Goal: Task Accomplishment & Management: Use online tool/utility

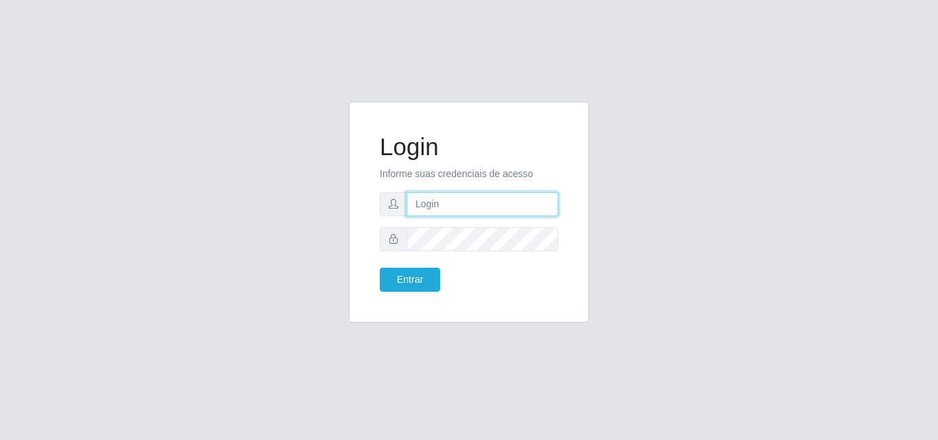
click at [441, 204] on input "text" at bounding box center [482, 204] width 152 height 24
type input "ana@saullus"
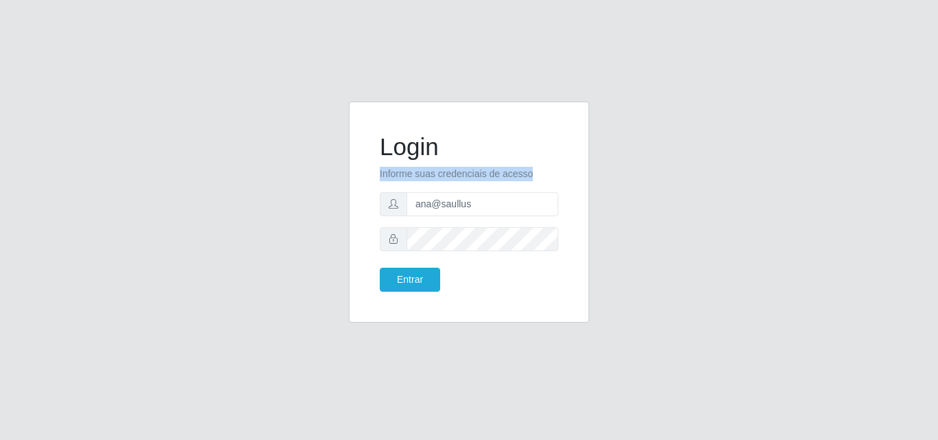
click at [468, 238] on form "Login Informe suas credenciais de acesso [PERSON_NAME] Entrar" at bounding box center [469, 212] width 179 height 159
click at [428, 282] on button "Entrar" at bounding box center [410, 280] width 60 height 24
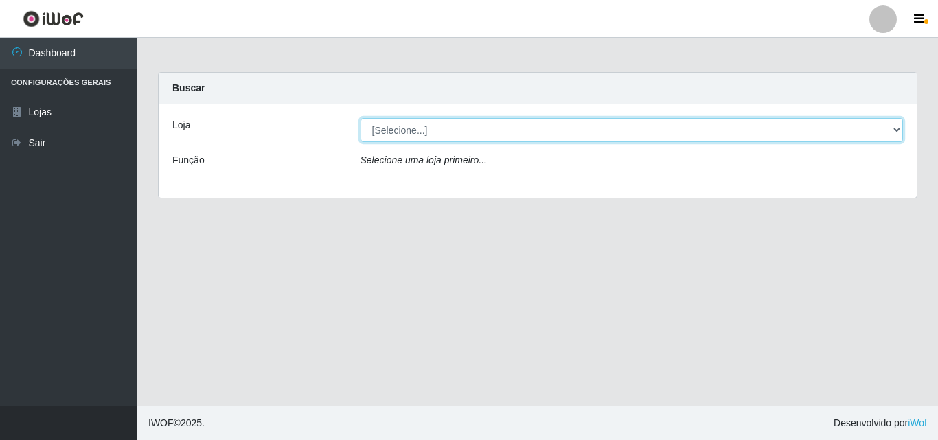
click at [898, 126] on select "[Selecione...] Saullus Supermercados" at bounding box center [631, 130] width 543 height 24
select select "423"
click at [360, 118] on select "[Selecione...] Saullus Supermercados" at bounding box center [631, 130] width 543 height 24
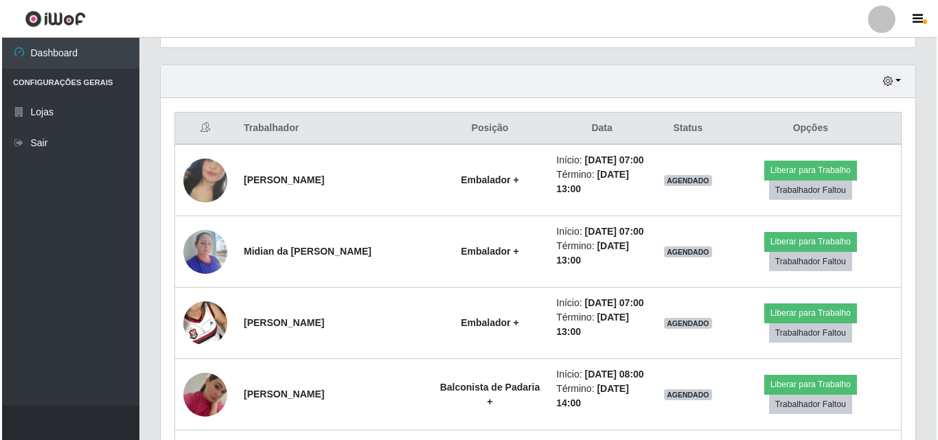
scroll to position [481, 0]
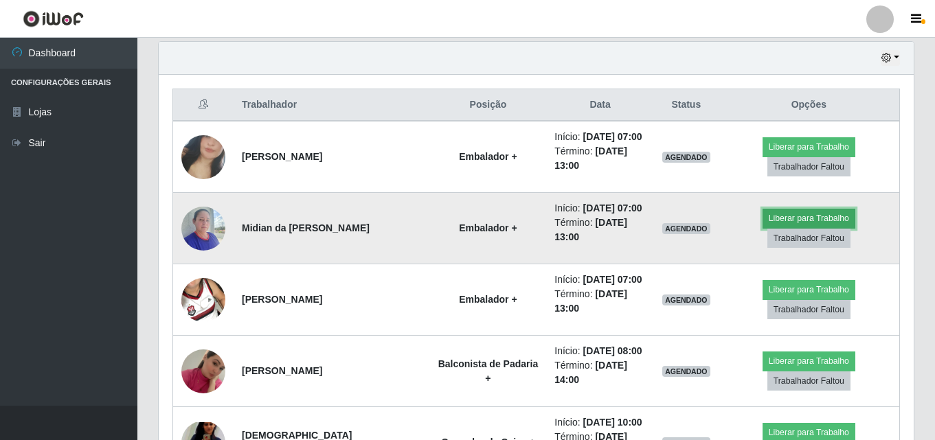
click at [794, 222] on button "Liberar para Trabalho" at bounding box center [808, 218] width 93 height 19
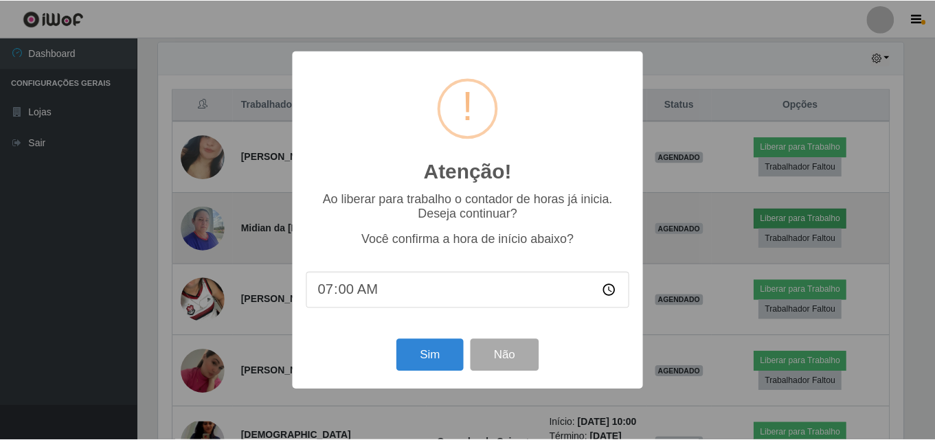
scroll to position [285, 748]
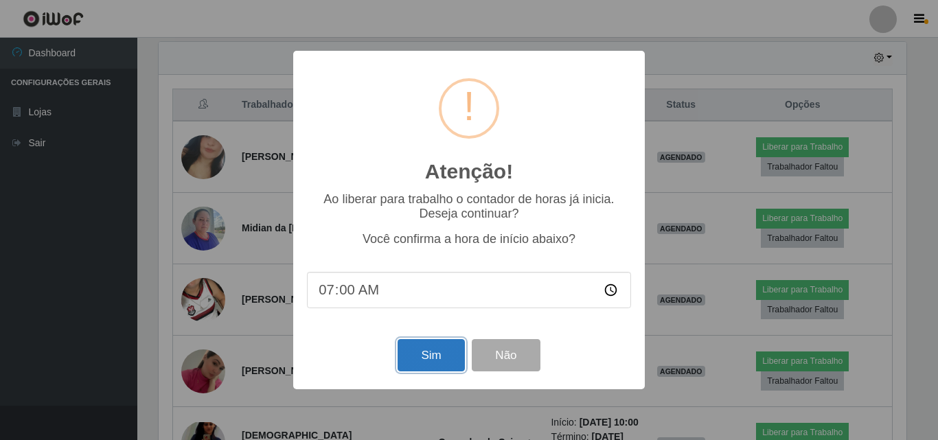
click at [418, 367] on button "Sim" at bounding box center [431, 355] width 67 height 32
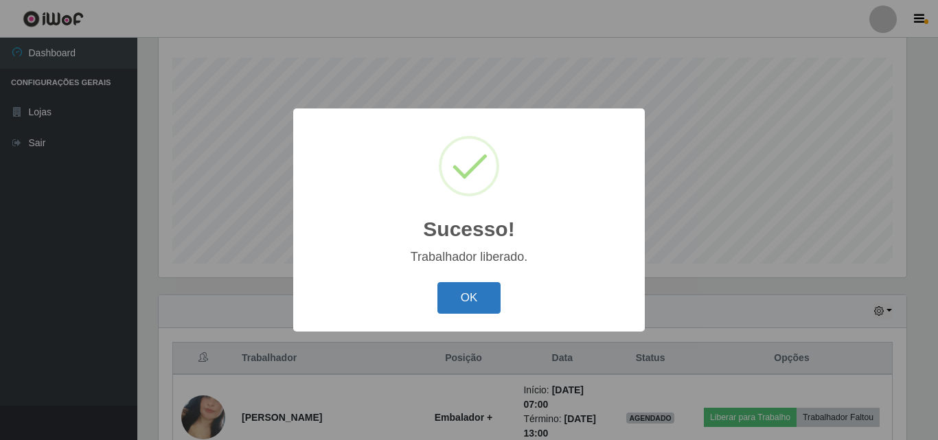
click at [468, 306] on button "OK" at bounding box center [469, 298] width 64 height 32
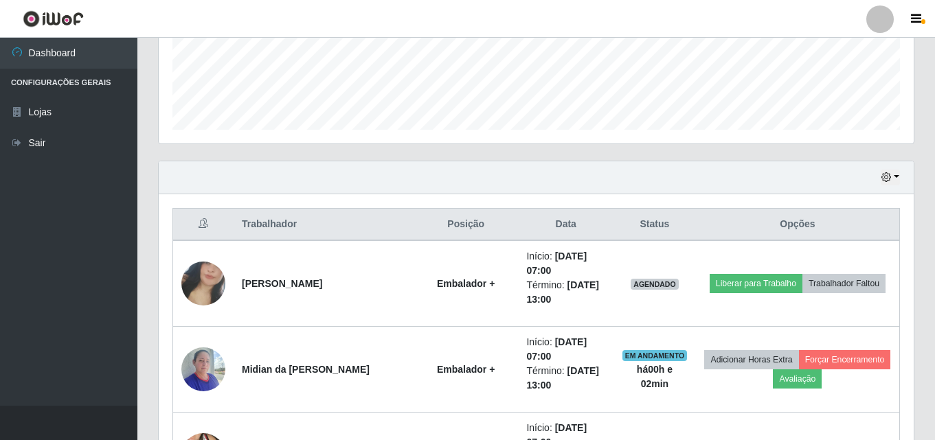
scroll to position [365, 0]
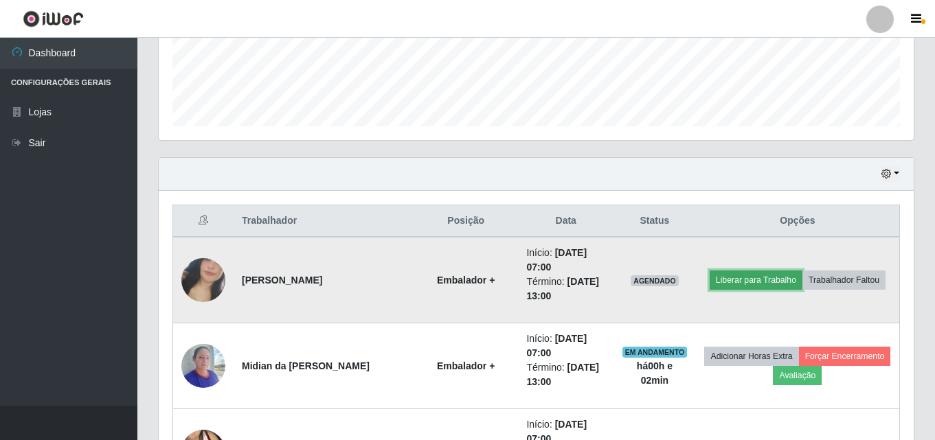
click at [751, 282] on button "Liberar para Trabalho" at bounding box center [755, 280] width 93 height 19
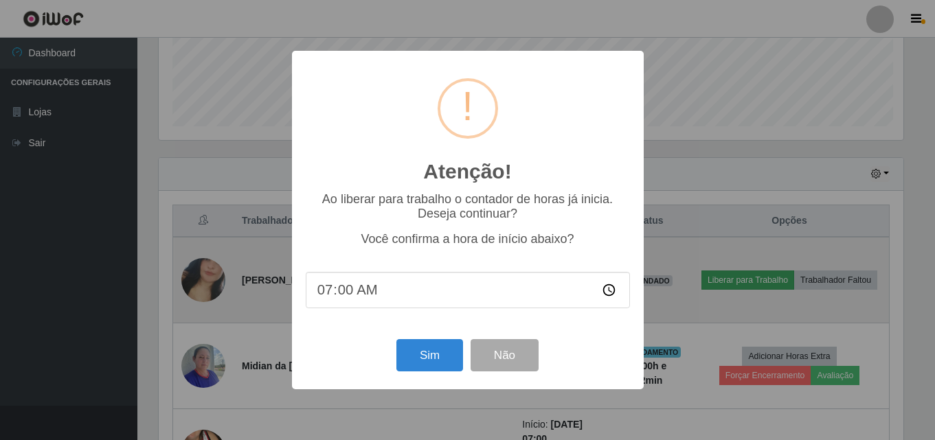
scroll to position [285, 748]
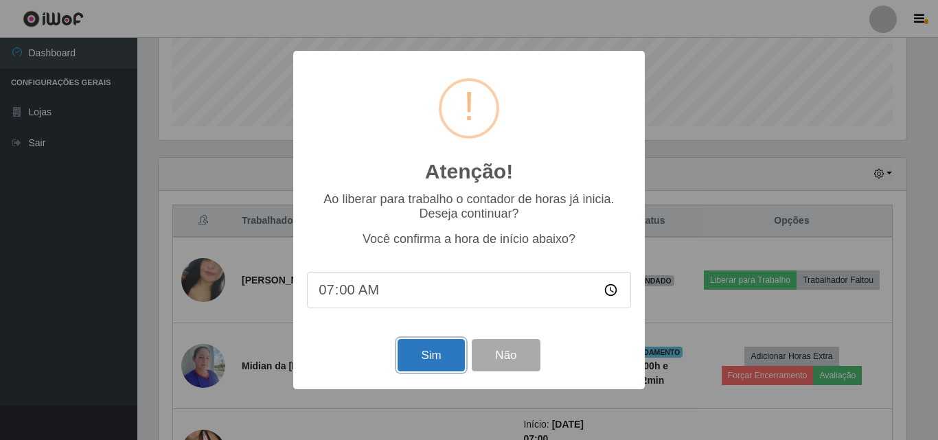
click at [409, 365] on button "Sim" at bounding box center [431, 355] width 67 height 32
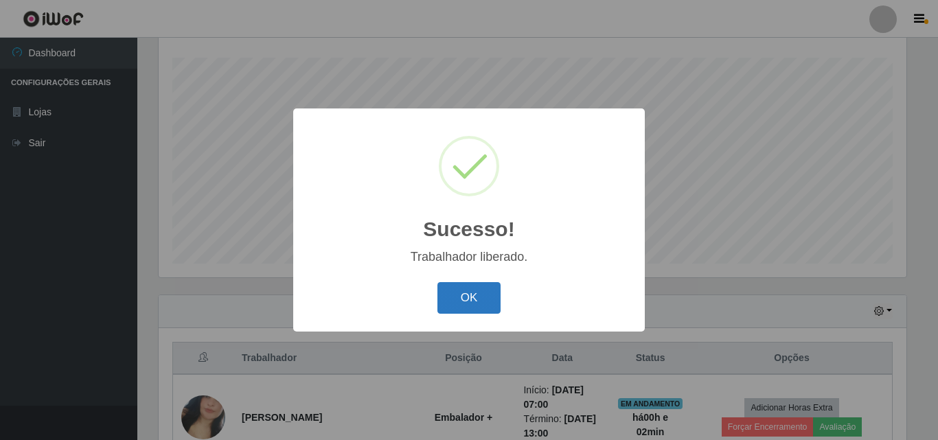
click at [457, 308] on button "OK" at bounding box center [469, 298] width 64 height 32
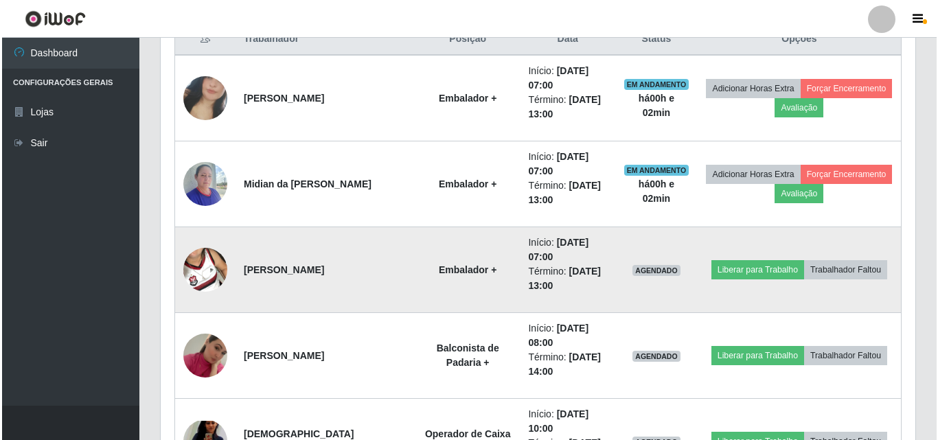
scroll to position [571, 0]
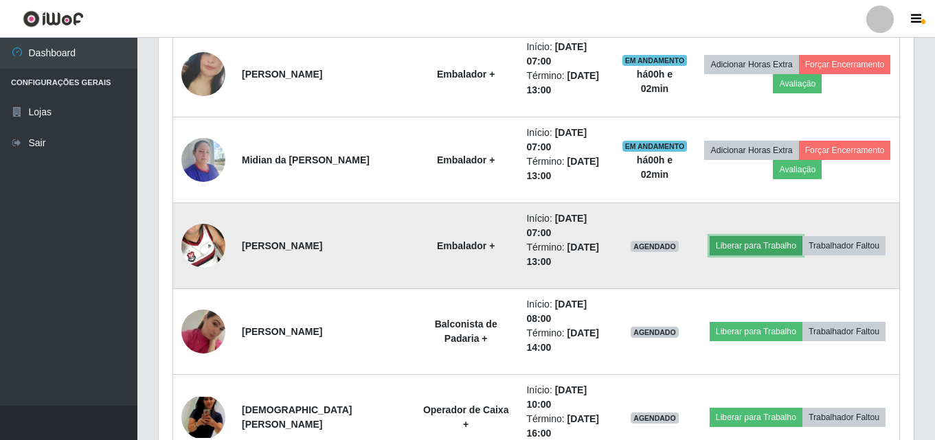
click at [748, 248] on button "Liberar para Trabalho" at bounding box center [755, 245] width 93 height 19
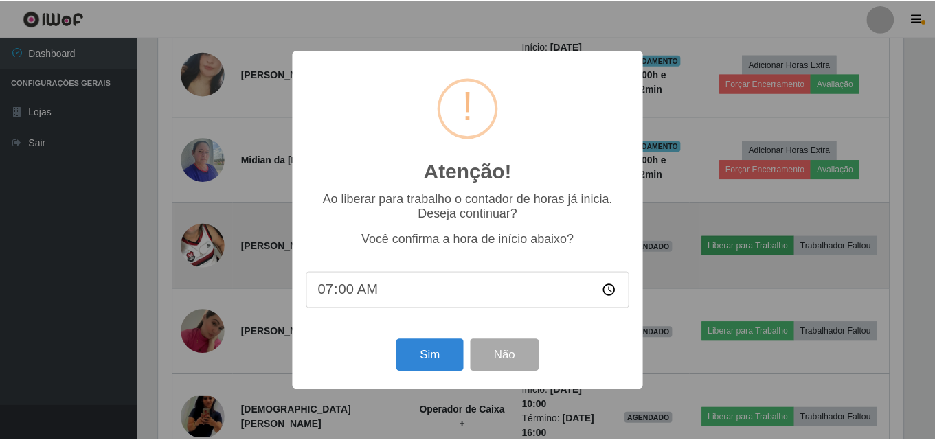
scroll to position [285, 748]
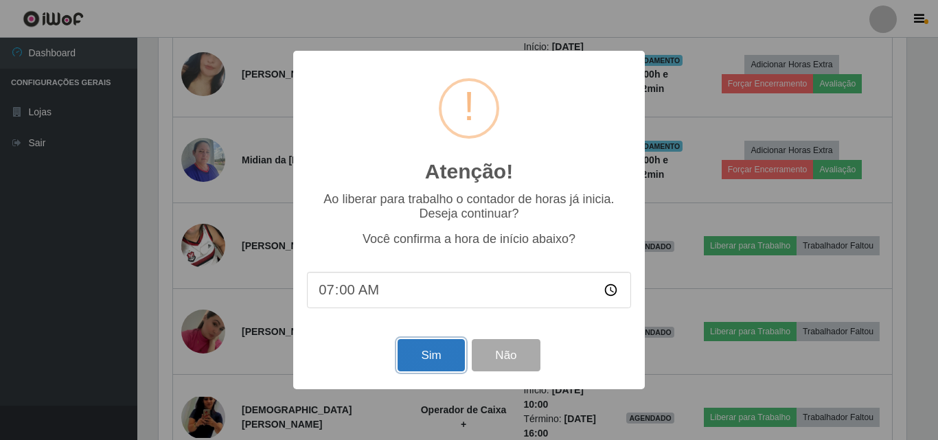
click at [413, 358] on button "Sim" at bounding box center [431, 355] width 67 height 32
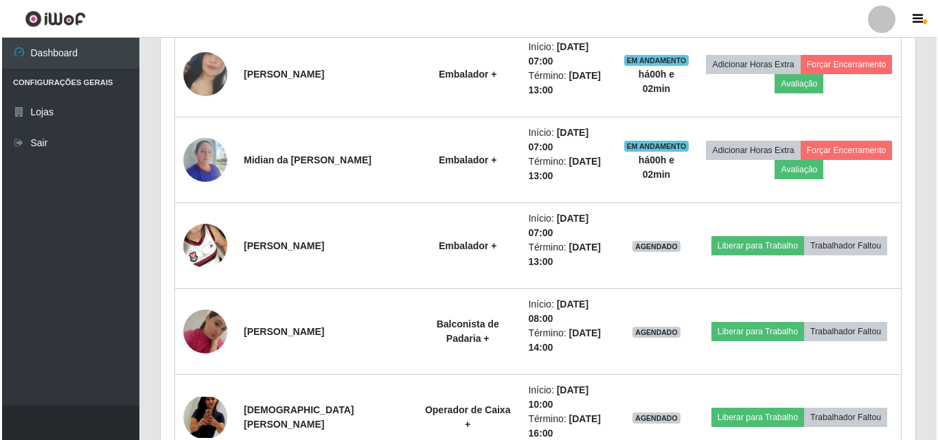
scroll to position [0, 0]
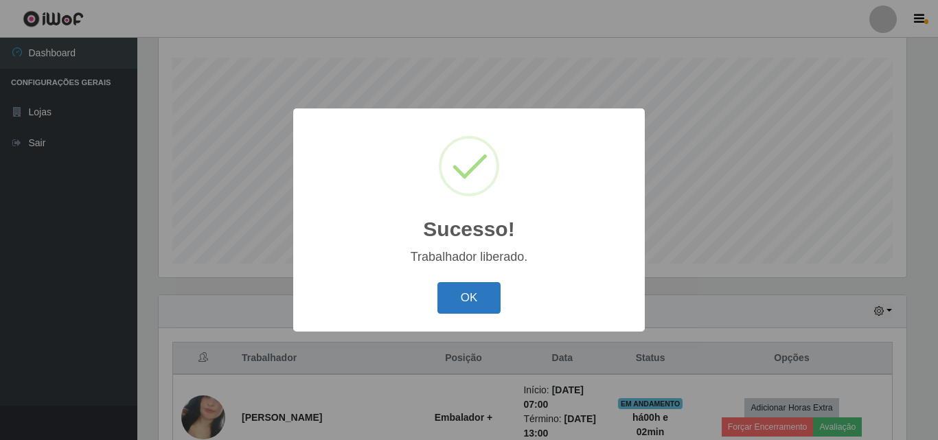
click at [468, 312] on button "OK" at bounding box center [469, 298] width 64 height 32
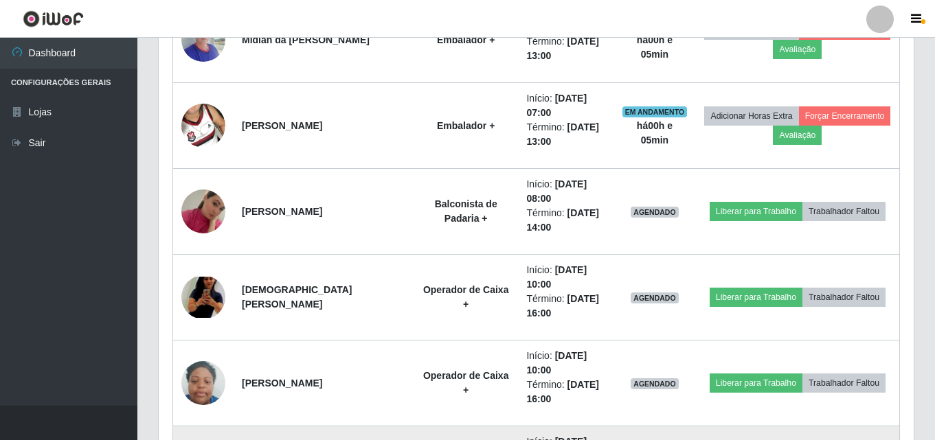
scroll to position [485, 0]
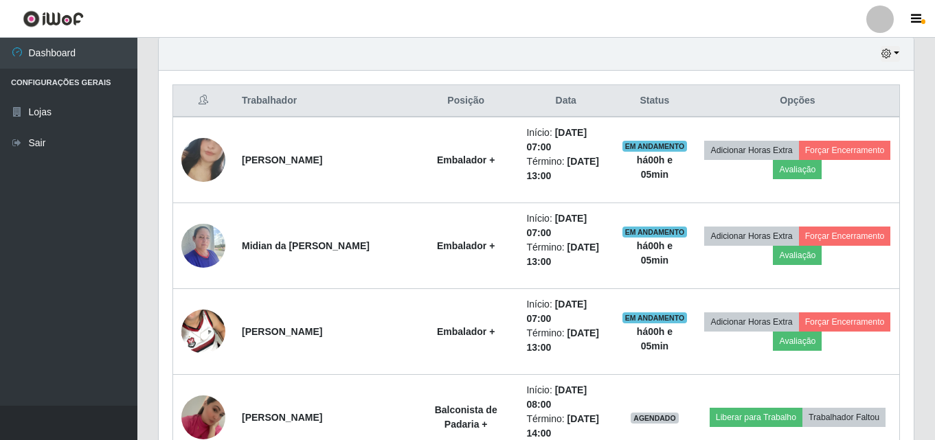
click at [46, 163] on ul "Dashboard Configurações Gerais Lojas Sair" at bounding box center [68, 222] width 137 height 368
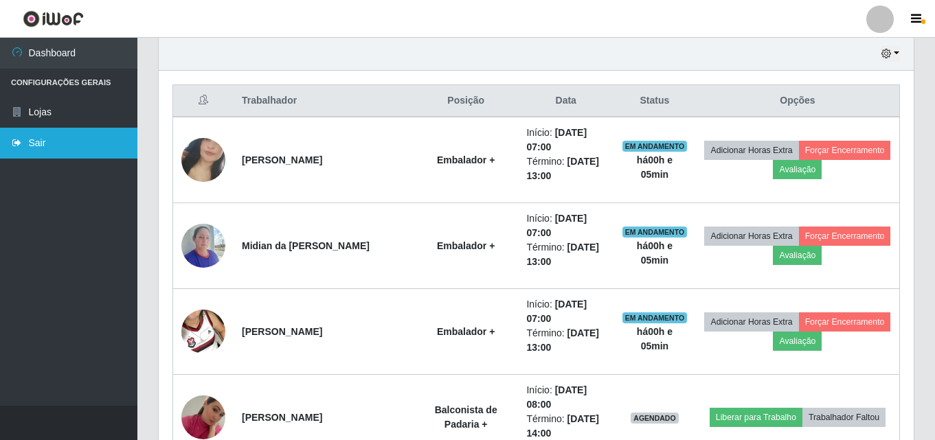
click at [46, 150] on link "Sair" at bounding box center [68, 143] width 137 height 31
